Goal: Task Accomplishment & Management: Use online tool/utility

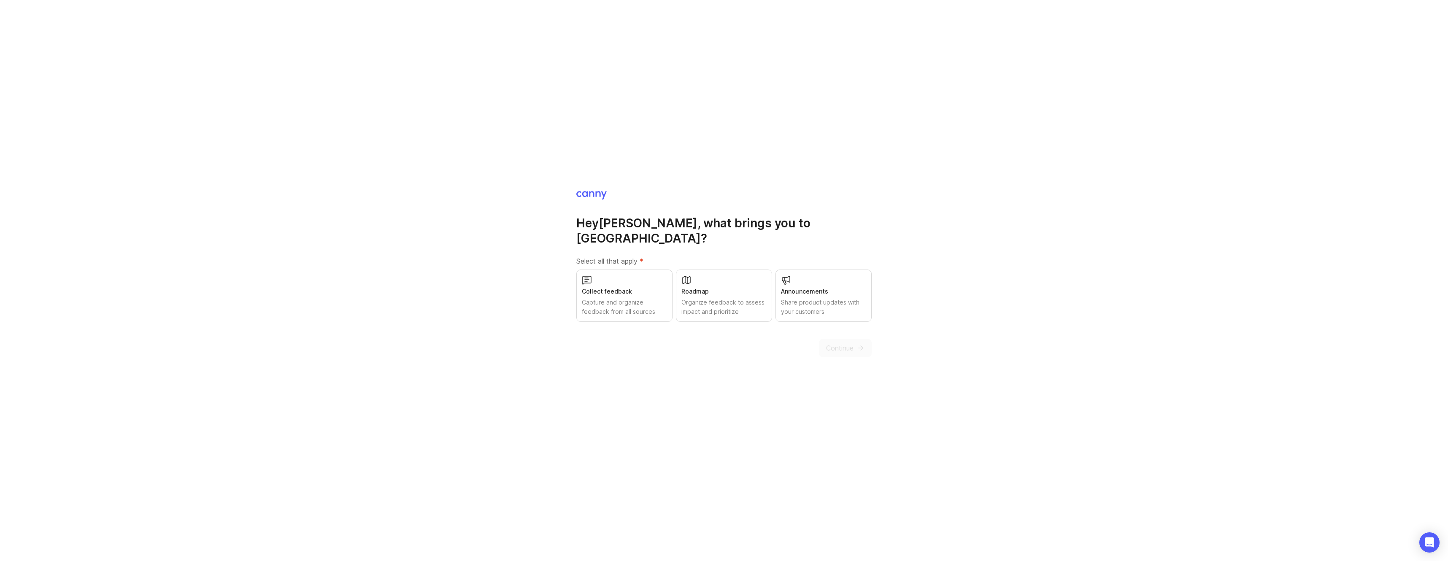
click at [683, 287] on div "Roadmap" at bounding box center [724, 291] width 85 height 9
click at [846, 343] on span "Continue" at bounding box center [839, 348] width 27 height 10
click at [846, 339] on div "Continue" at bounding box center [845, 348] width 53 height 19
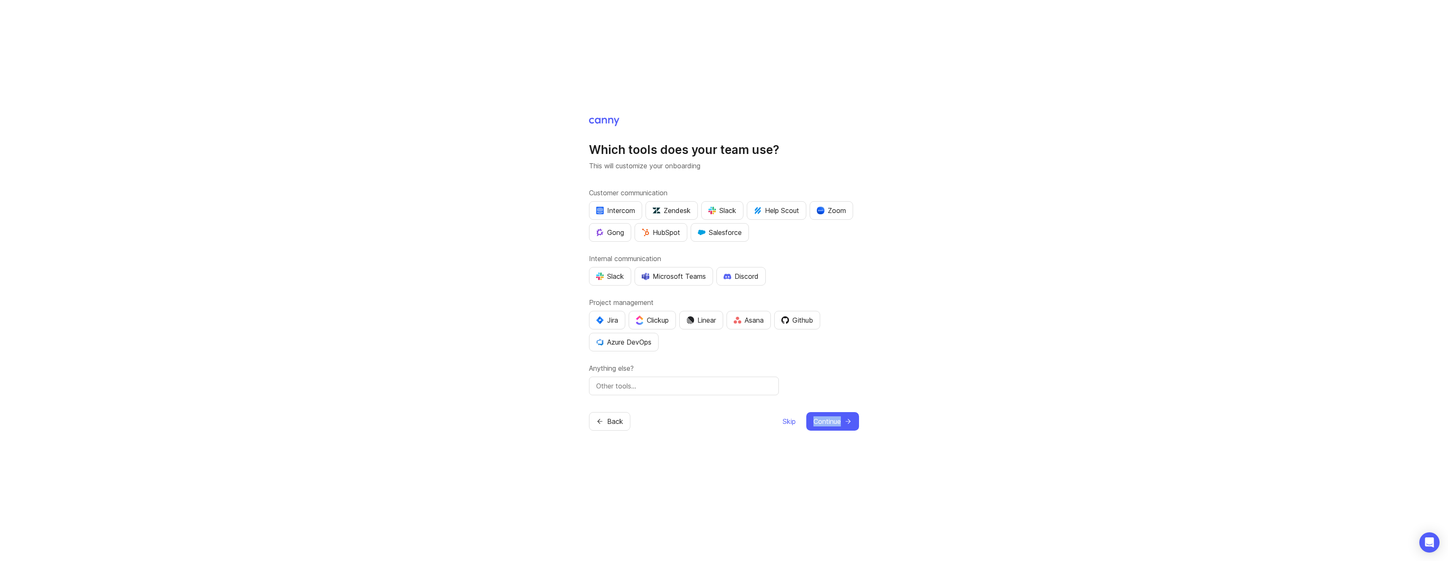
click at [786, 423] on span "Skip" at bounding box center [789, 422] width 13 height 10
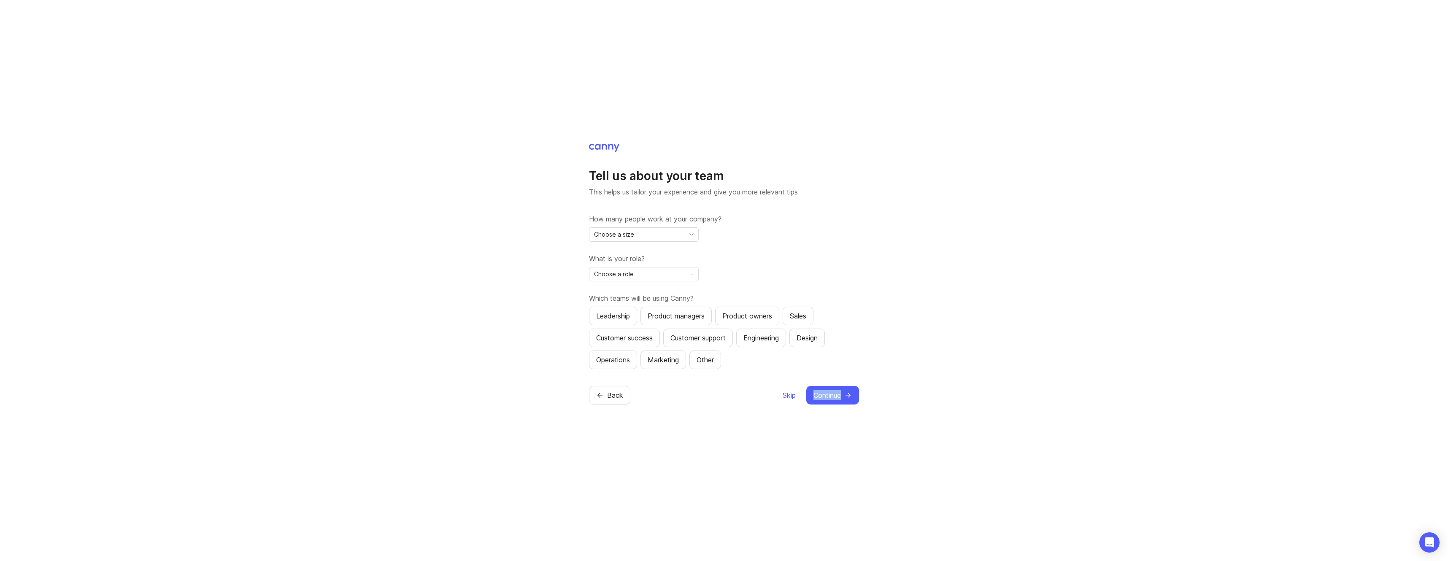
click at [790, 396] on span "Skip" at bounding box center [789, 395] width 13 height 10
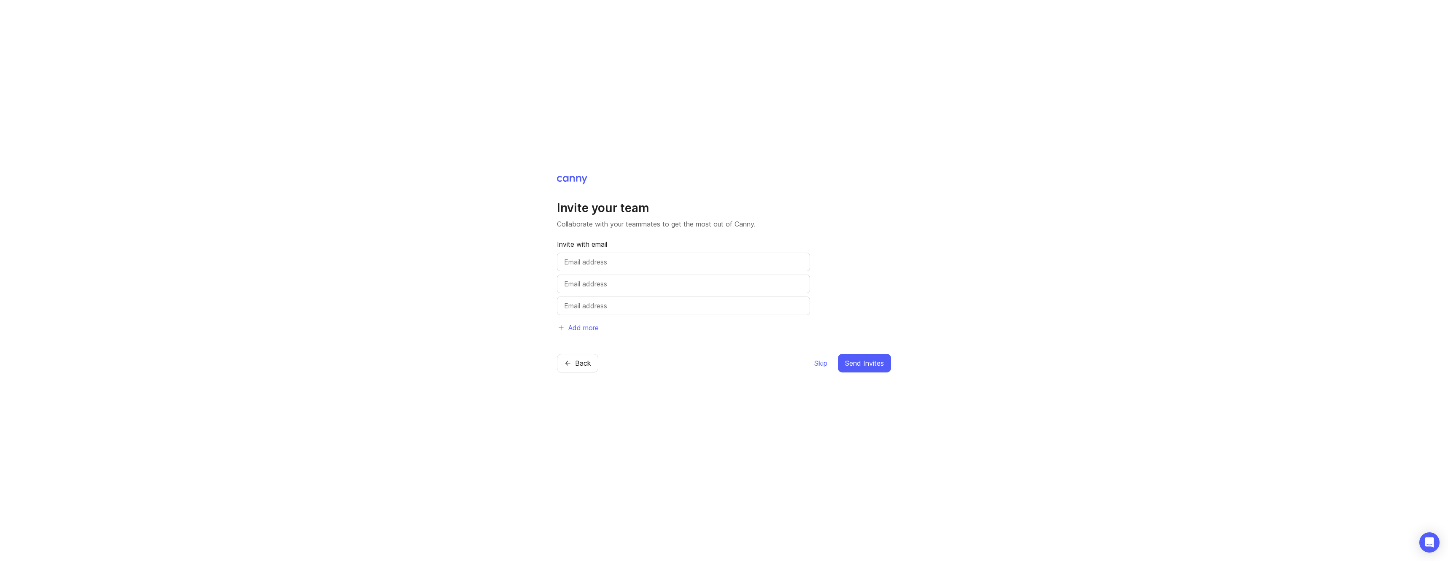
click at [816, 363] on span "Skip" at bounding box center [820, 363] width 13 height 10
click at [822, 369] on button "Skip" at bounding box center [821, 363] width 14 height 19
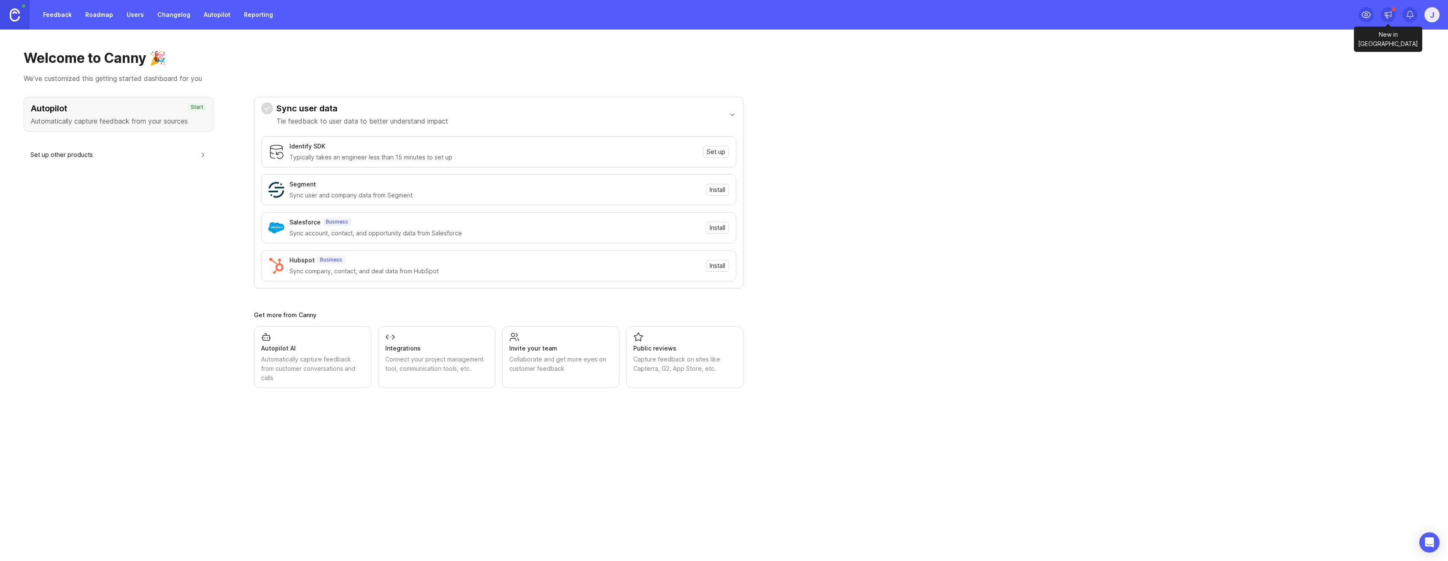
click at [1389, 14] on icon at bounding box center [1388, 15] width 8 height 8
click at [1050, 229] on div "Autopilot Automatically capture feedback from your sources Start Set up other p…" at bounding box center [724, 242] width 1401 height 291
